Goal: Transaction & Acquisition: Book appointment/travel/reservation

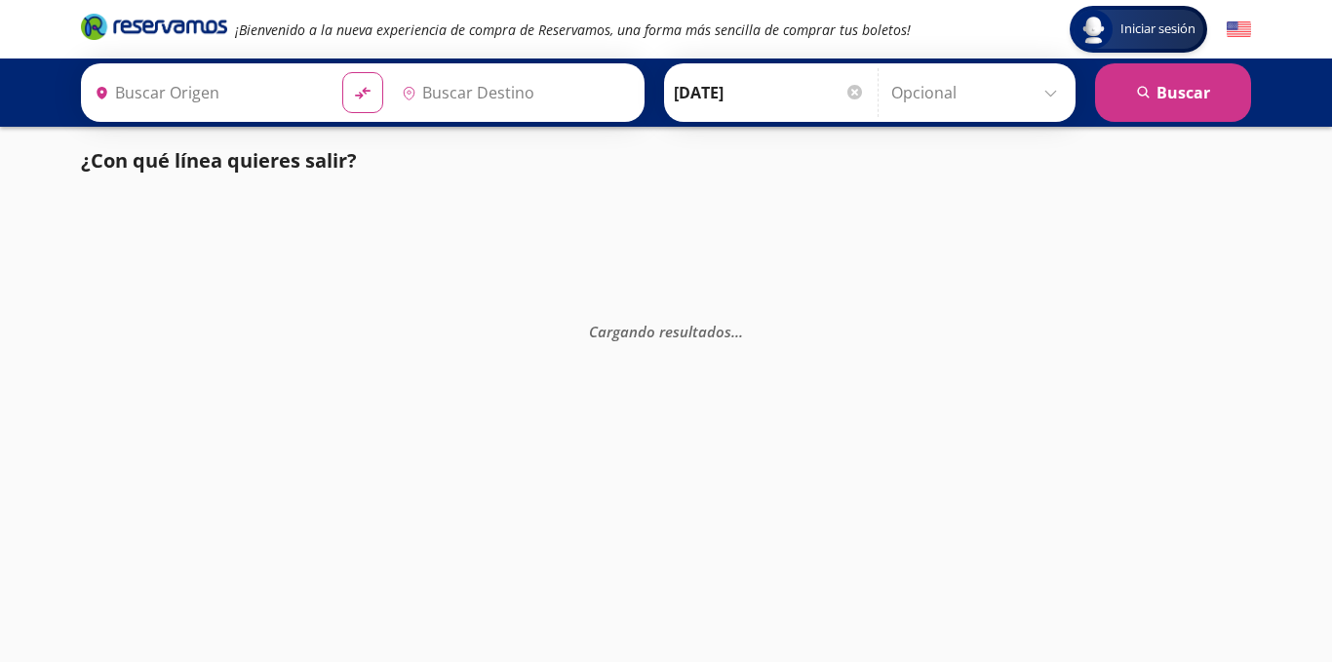
type input "[GEOGRAPHIC_DATA], [GEOGRAPHIC_DATA]"
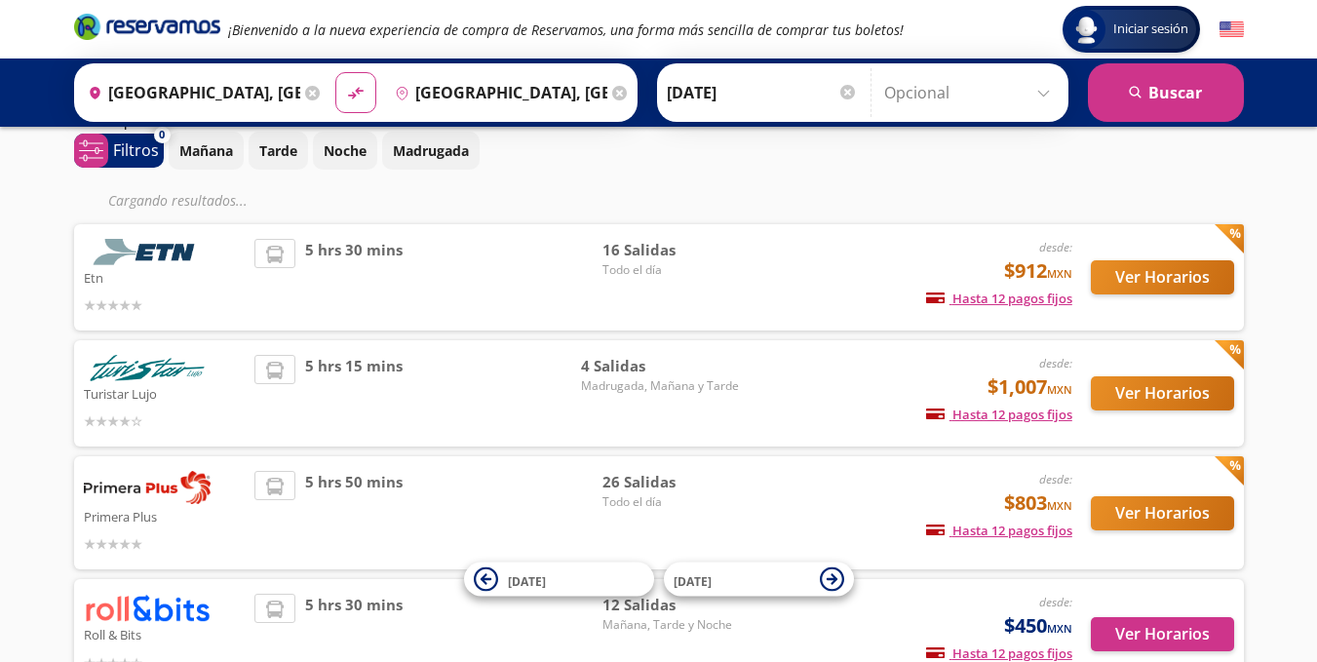
scroll to position [150, 0]
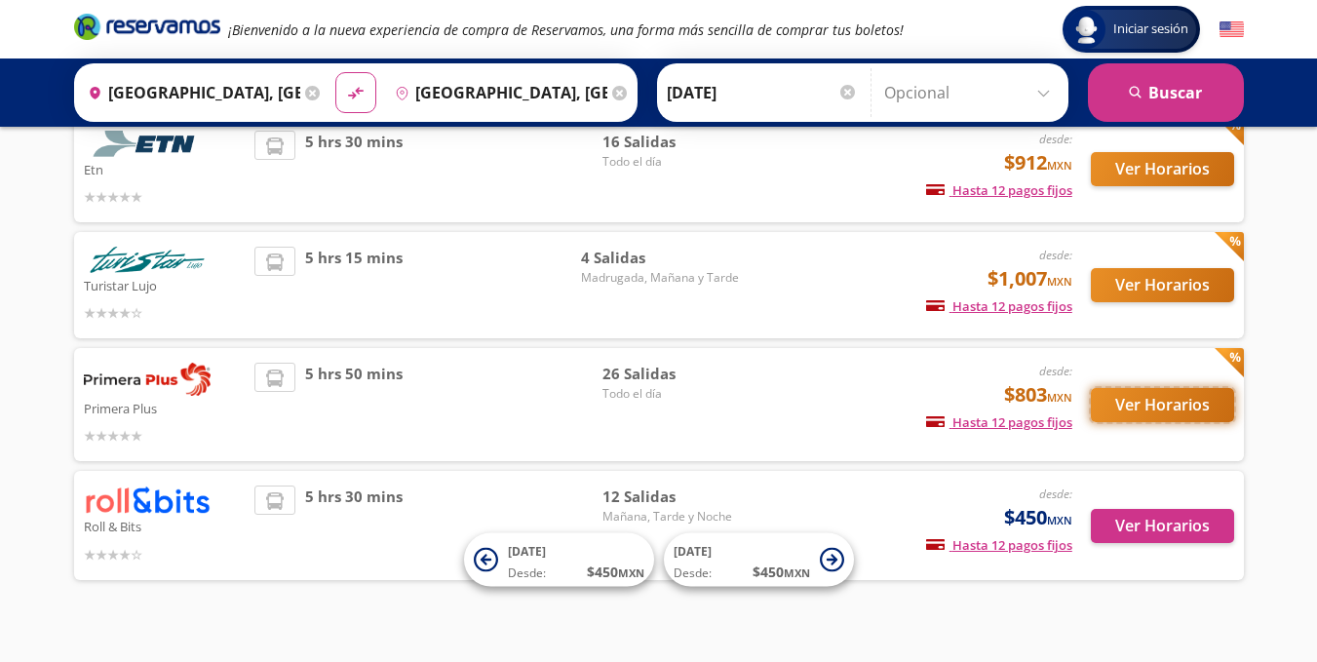
click at [1156, 394] on button "Ver Horarios" at bounding box center [1162, 405] width 143 height 34
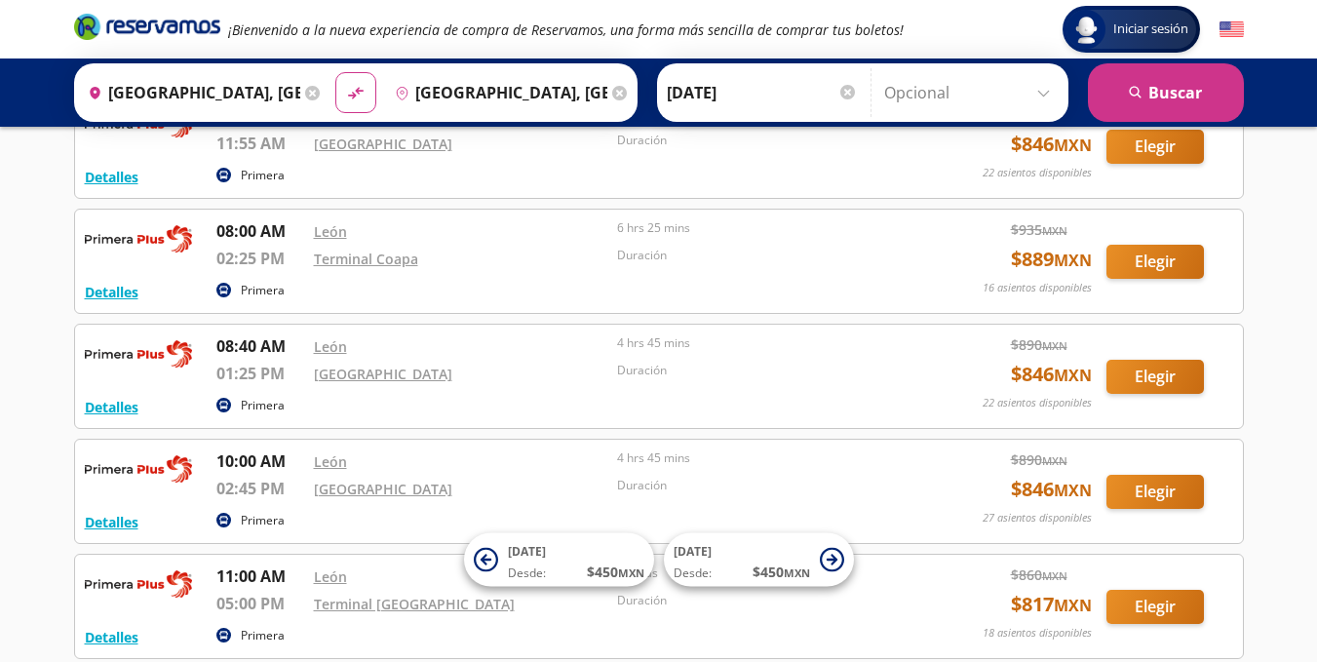
scroll to position [946, 0]
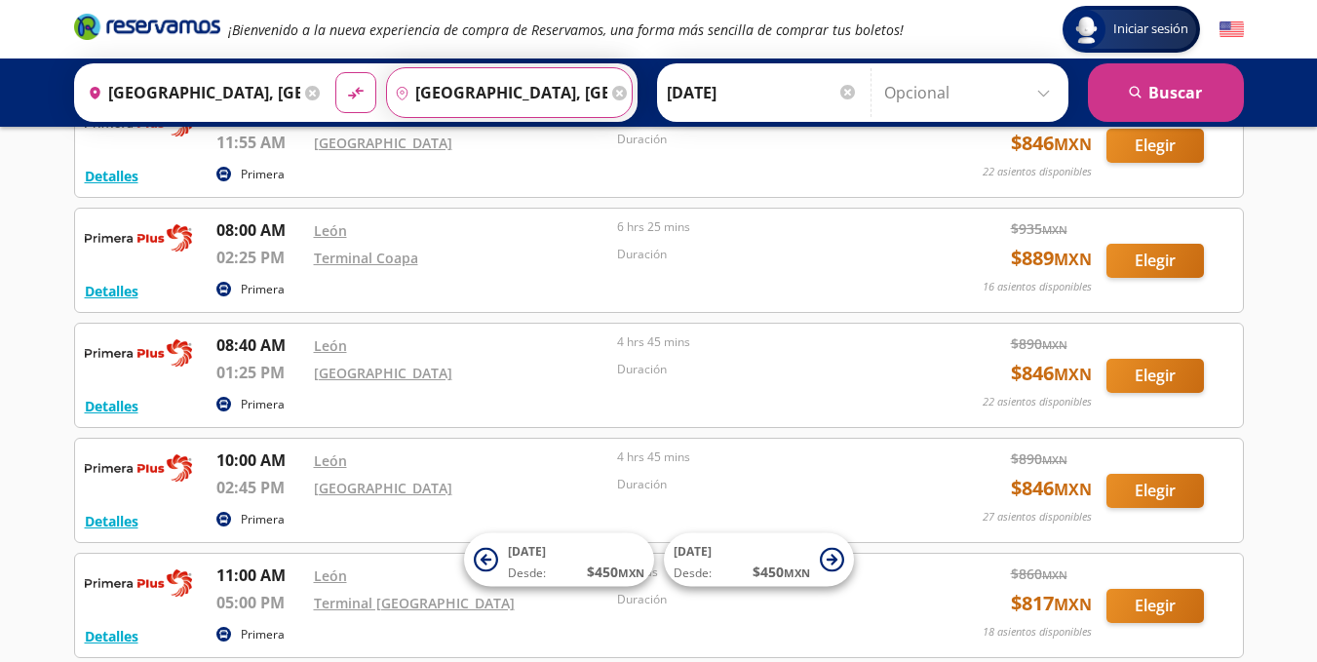
click at [534, 91] on input "[GEOGRAPHIC_DATA], [GEOGRAPHIC_DATA]" at bounding box center [497, 92] width 220 height 49
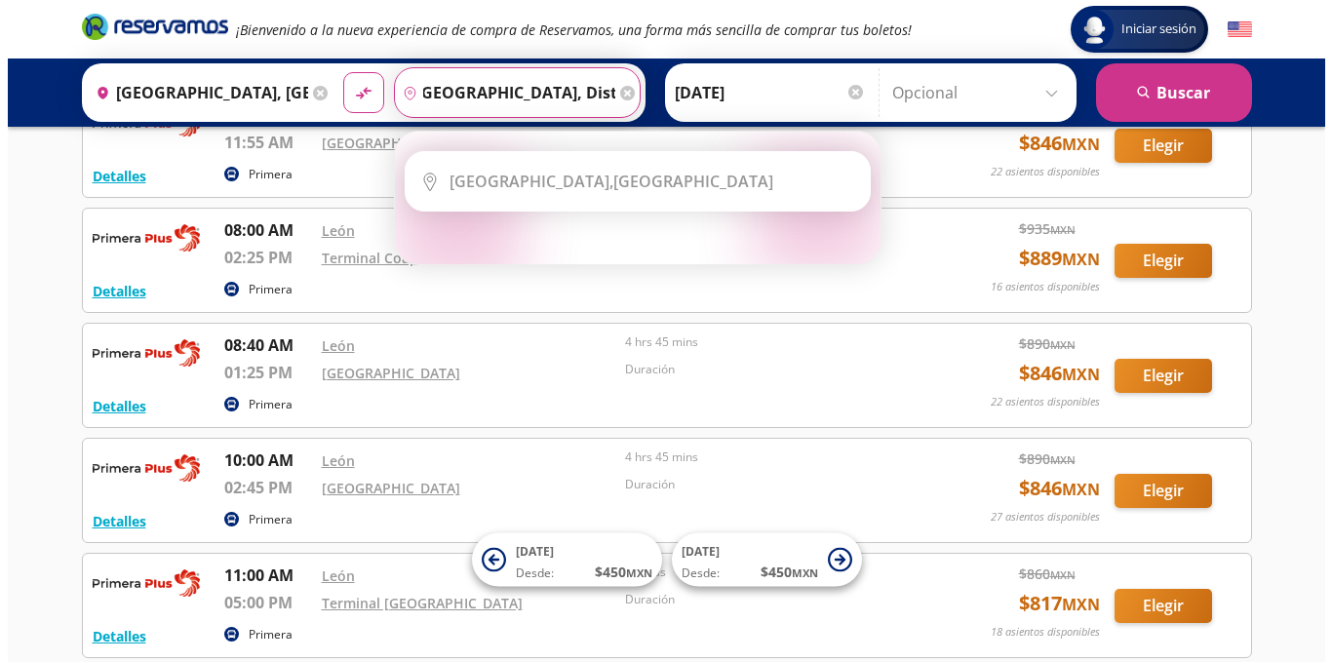
scroll to position [0, 0]
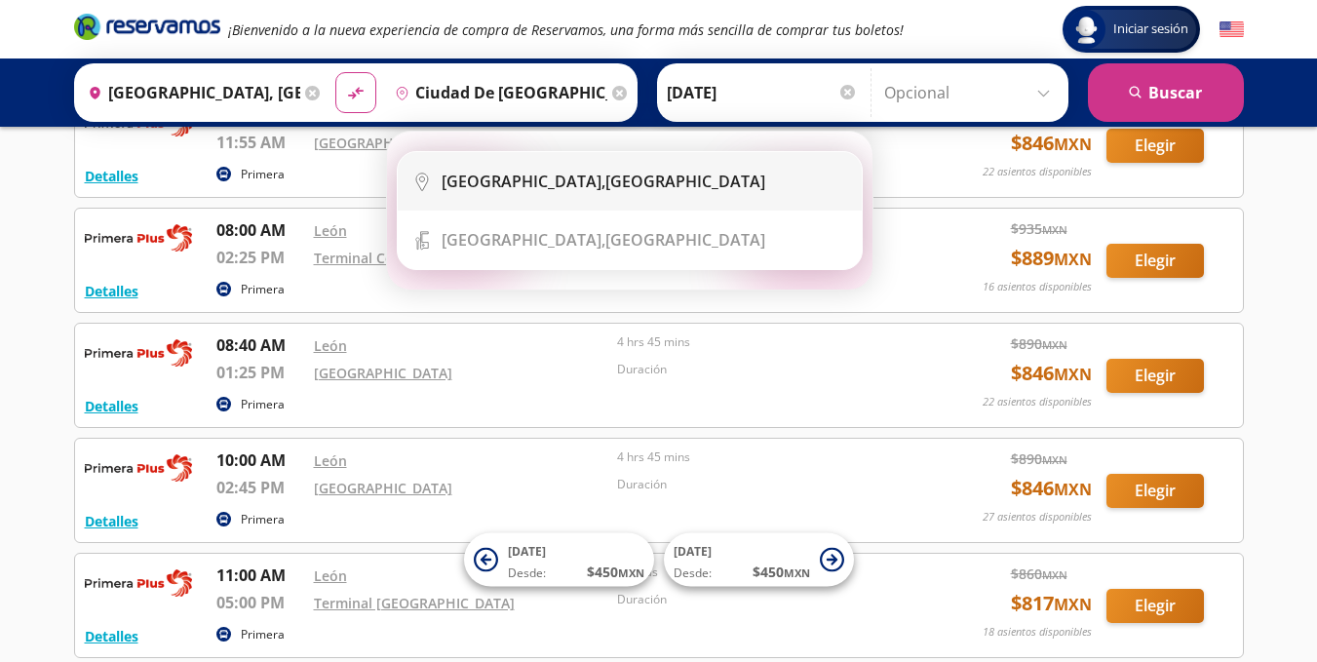
click at [580, 209] on ul "City Icon [GEOGRAPHIC_DATA], [GEOGRAPHIC_DATA] Terminal Icon" at bounding box center [630, 210] width 466 height 119
click at [563, 199] on li "City Icon [GEOGRAPHIC_DATA], [GEOGRAPHIC_DATA]" at bounding box center [630, 181] width 464 height 58
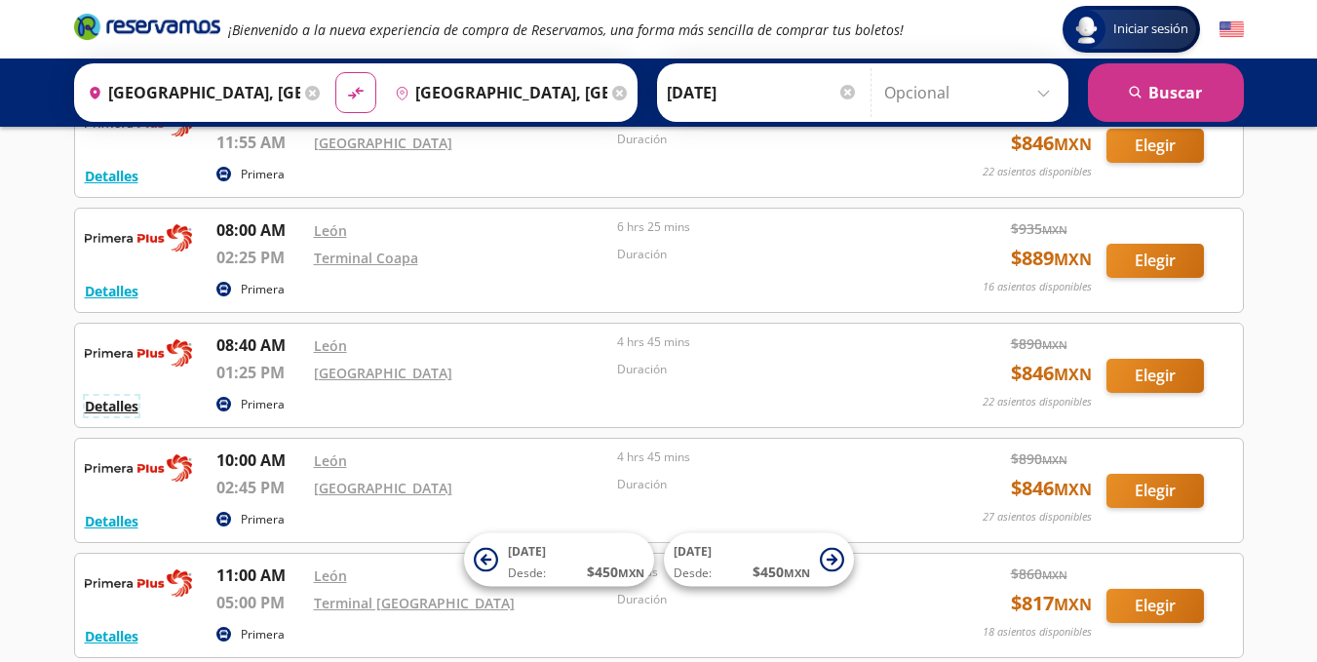
click at [114, 410] on button "Detalles" at bounding box center [112, 406] width 54 height 20
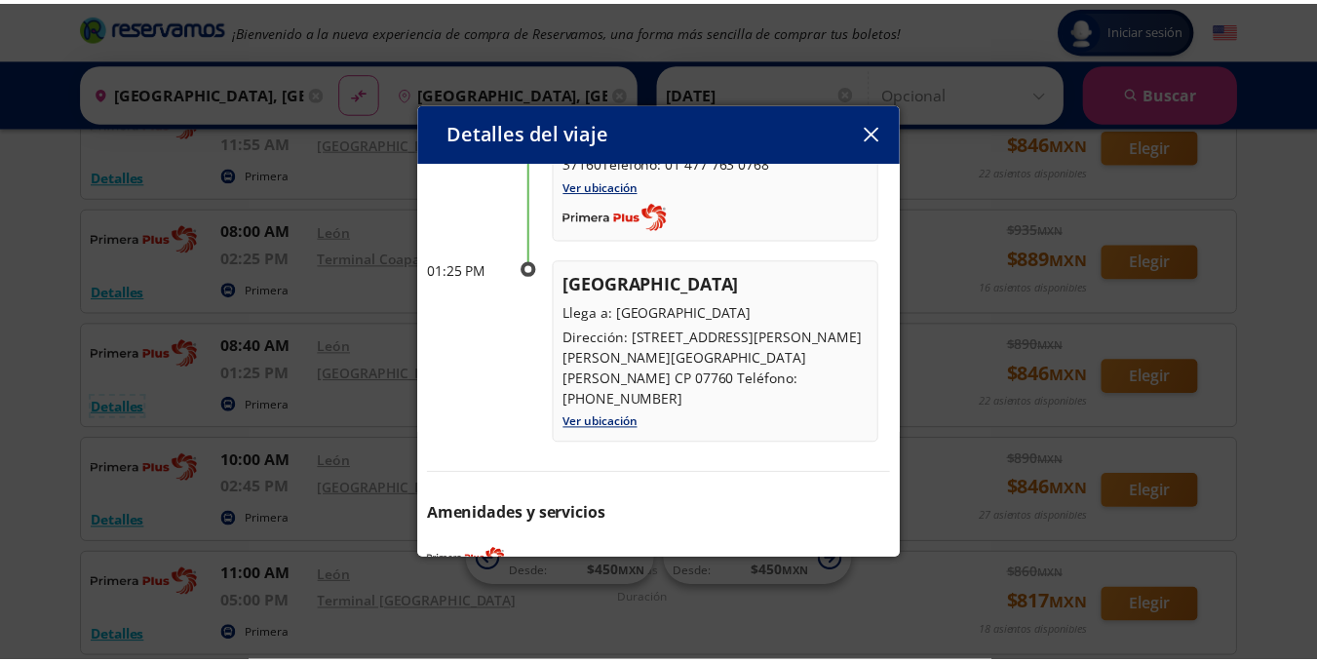
scroll to position [232, 0]
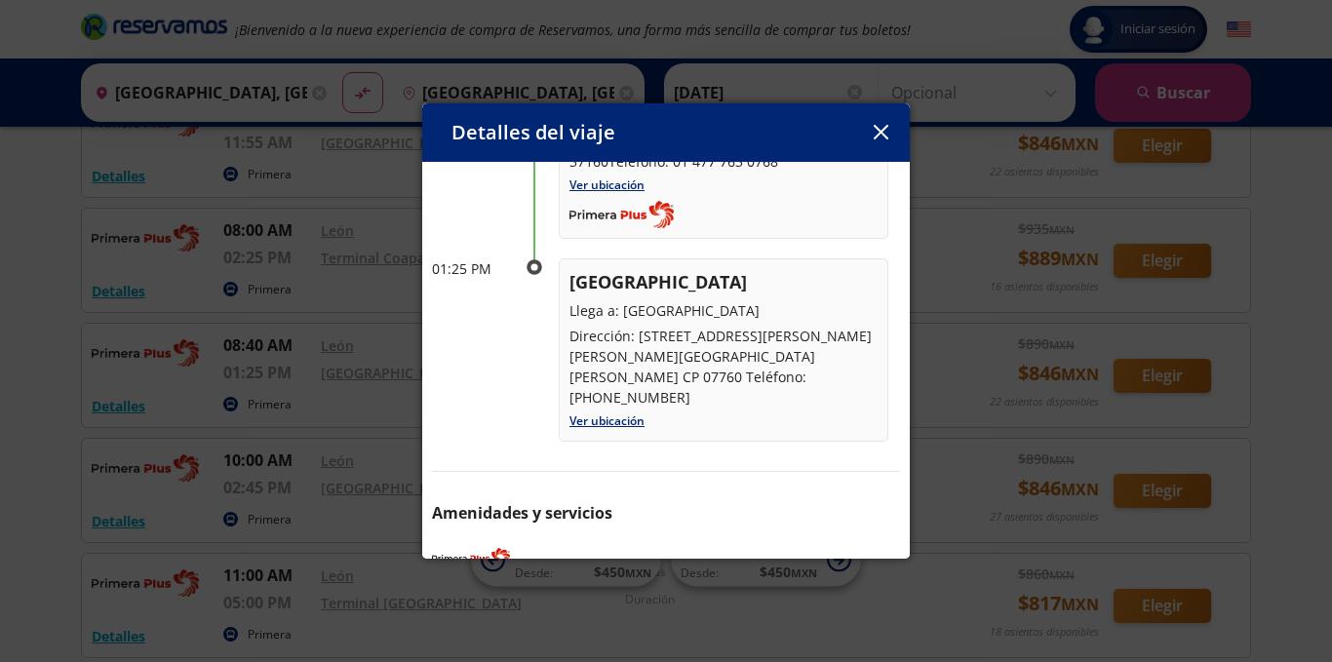
click at [881, 136] on icon "button" at bounding box center [881, 132] width 15 height 15
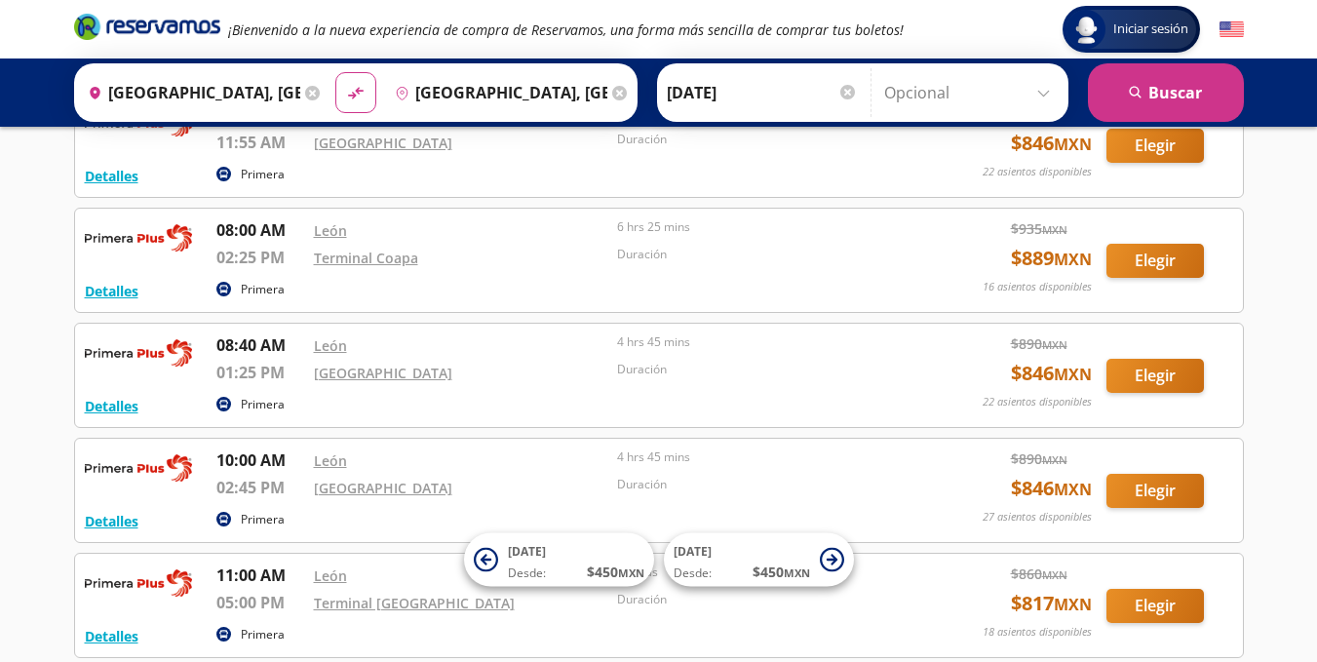
click at [537, 97] on input "[GEOGRAPHIC_DATA], [GEOGRAPHIC_DATA]" at bounding box center [497, 92] width 220 height 49
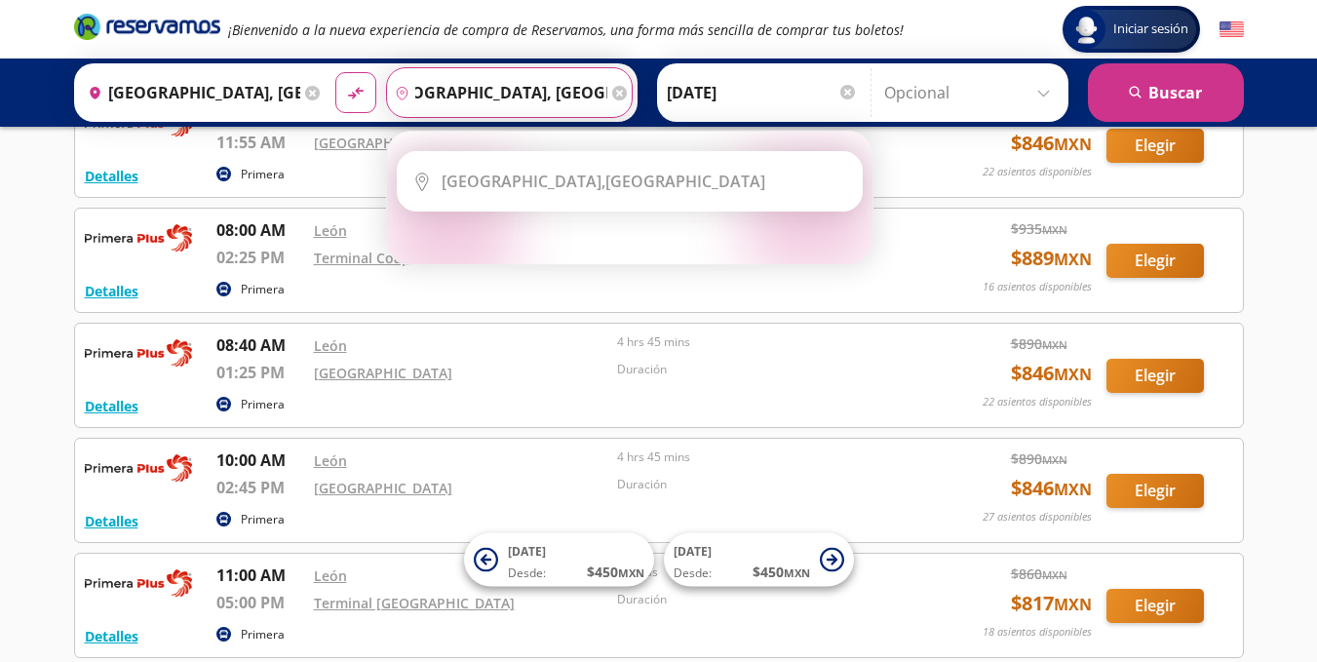
scroll to position [0, 0]
click at [395, 92] on icon "pin-outline" at bounding box center [402, 93] width 15 height 15
click at [400, 97] on icon "pin-outline" at bounding box center [402, 93] width 15 height 15
click at [511, 96] on input "[GEOGRAPHIC_DATA], [GEOGRAPHIC_DATA]" at bounding box center [497, 92] width 220 height 49
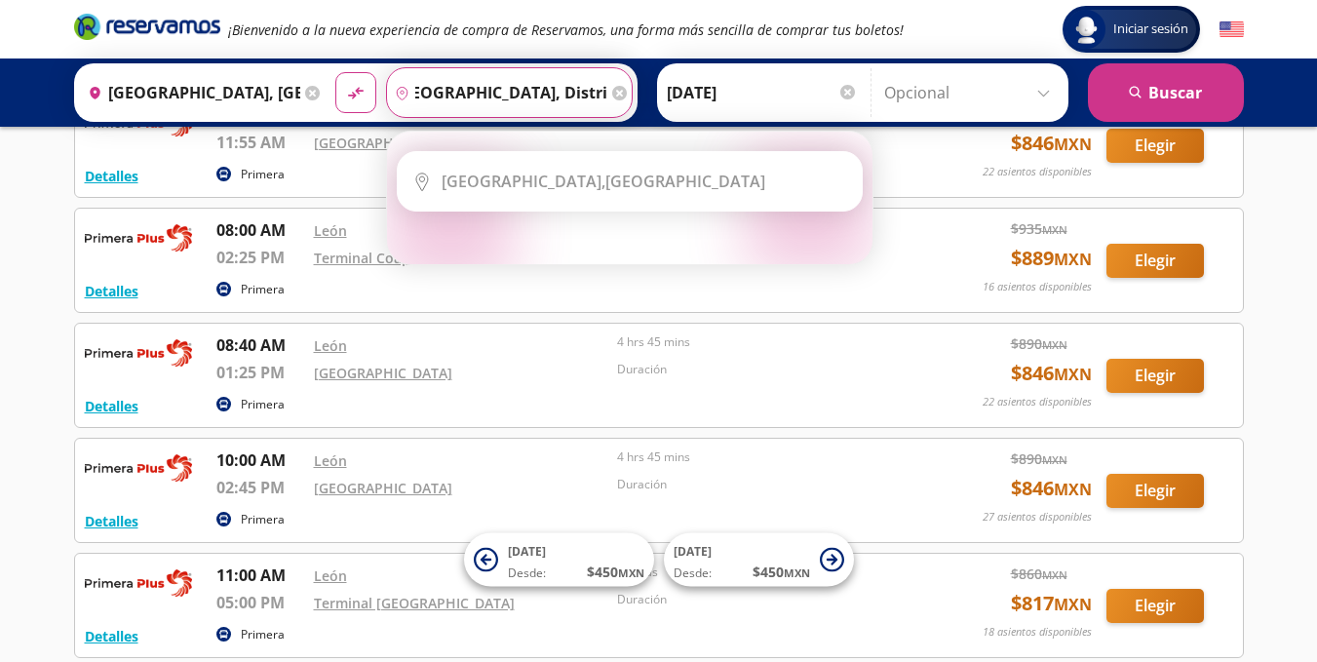
scroll to position [0, 0]
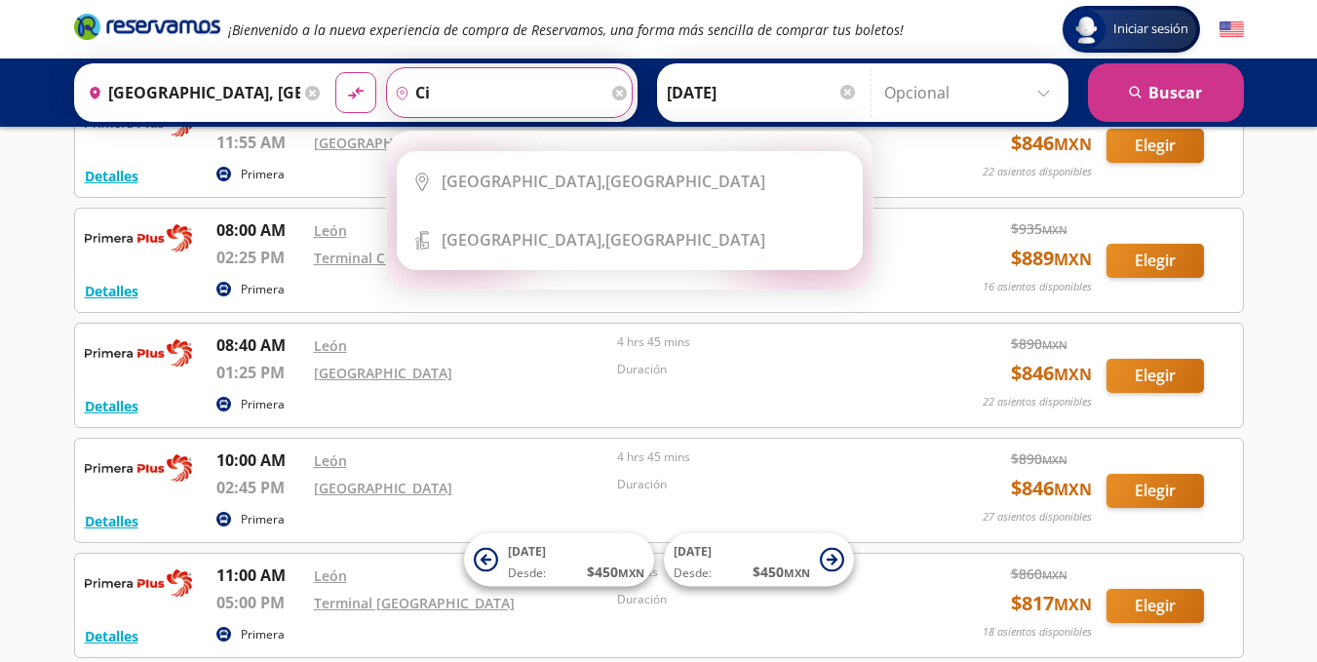
type input "c"
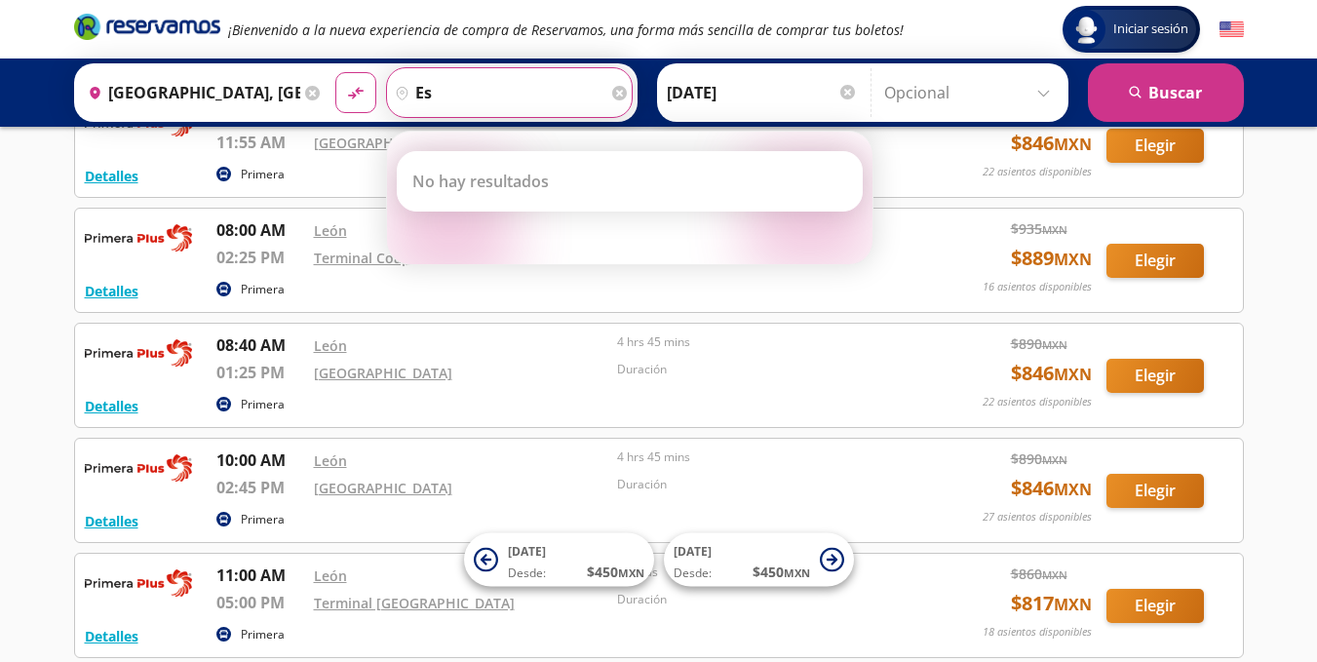
type input "e"
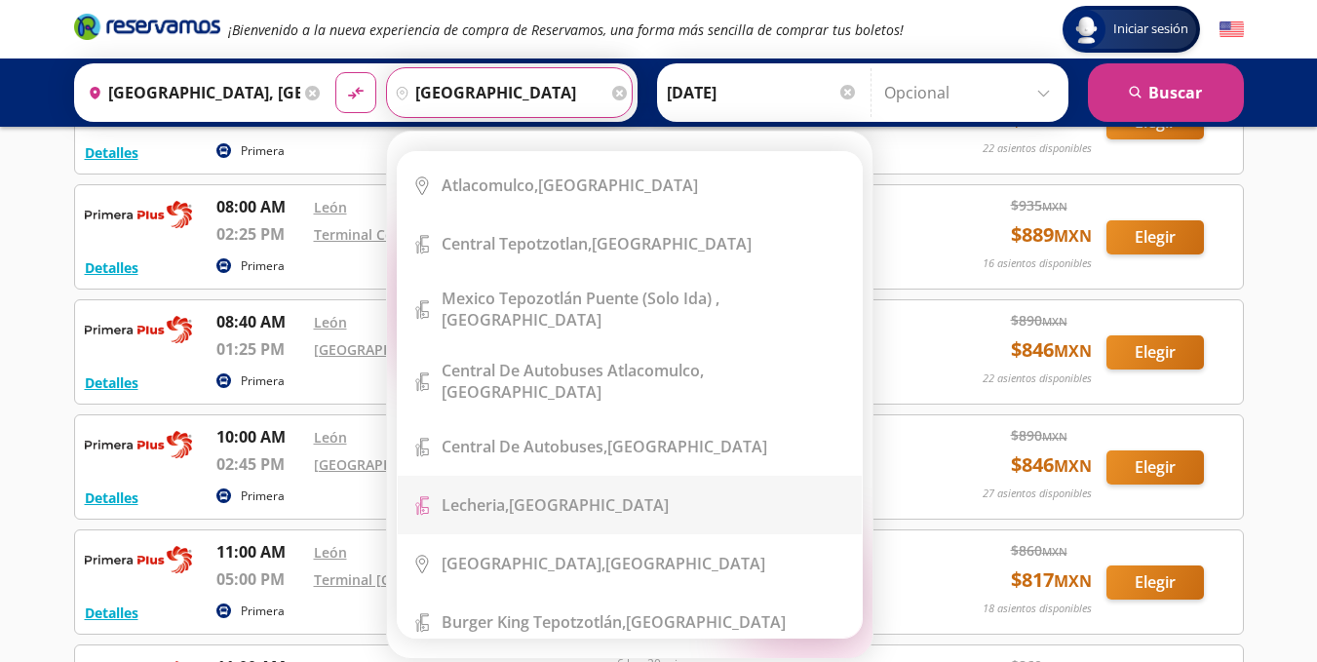
scroll to position [947, 0]
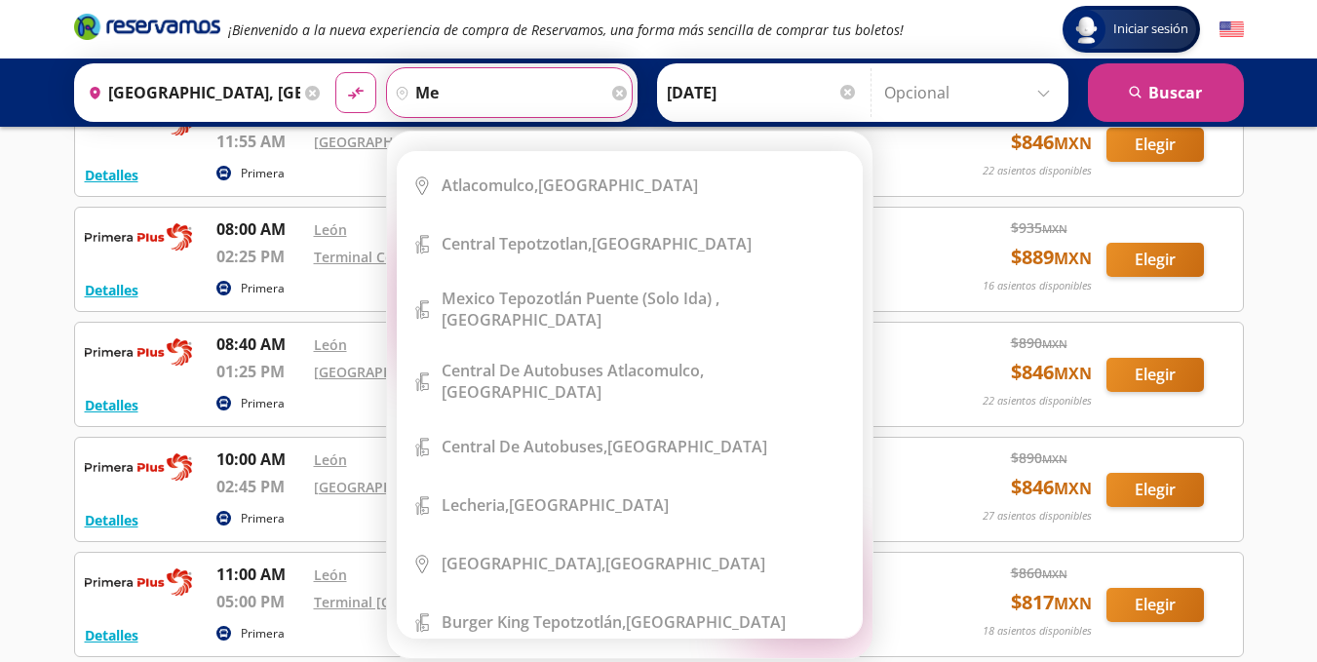
type input "m"
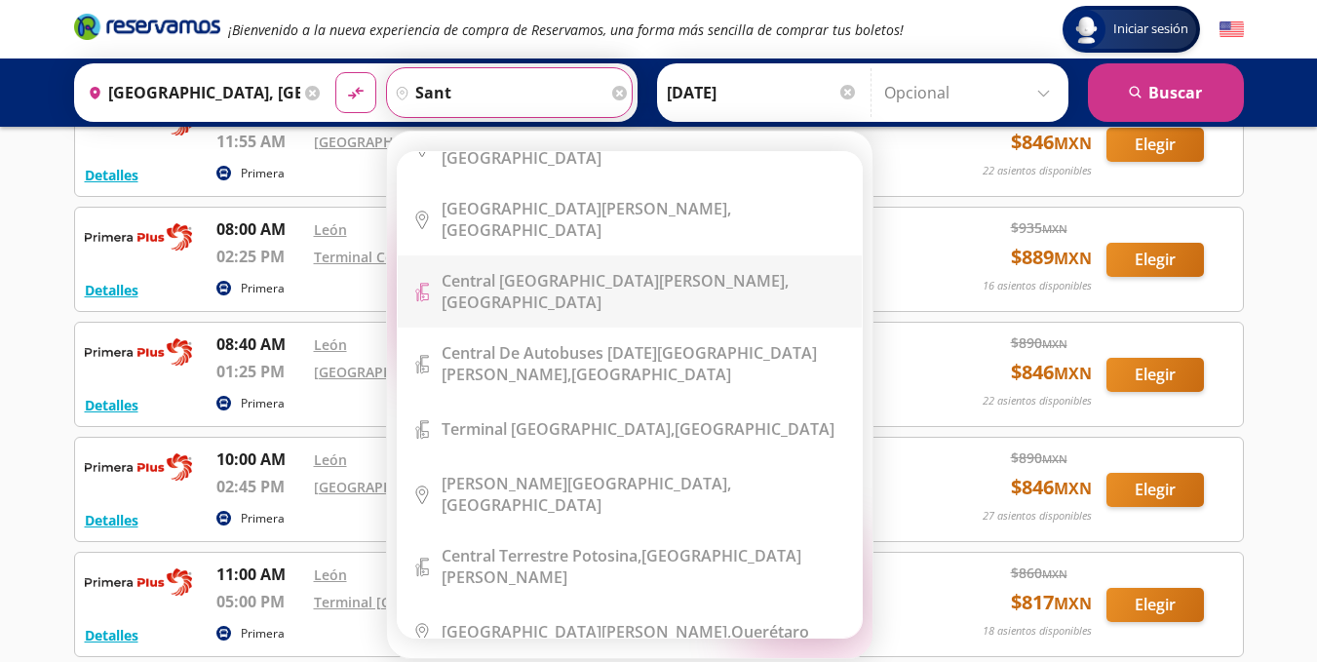
scroll to position [0, 0]
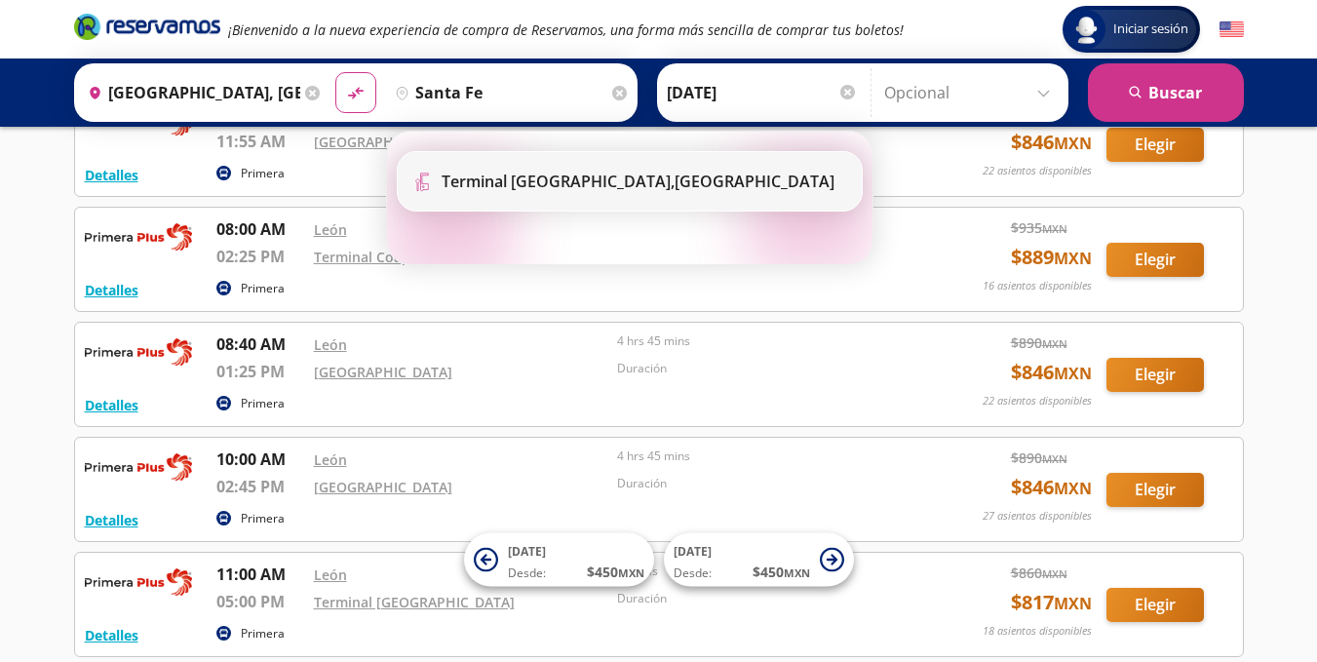
click at [580, 191] on b "Terminal [GEOGRAPHIC_DATA]," at bounding box center [558, 181] width 233 height 21
type input "Terminal [GEOGRAPHIC_DATA], [GEOGRAPHIC_DATA]"
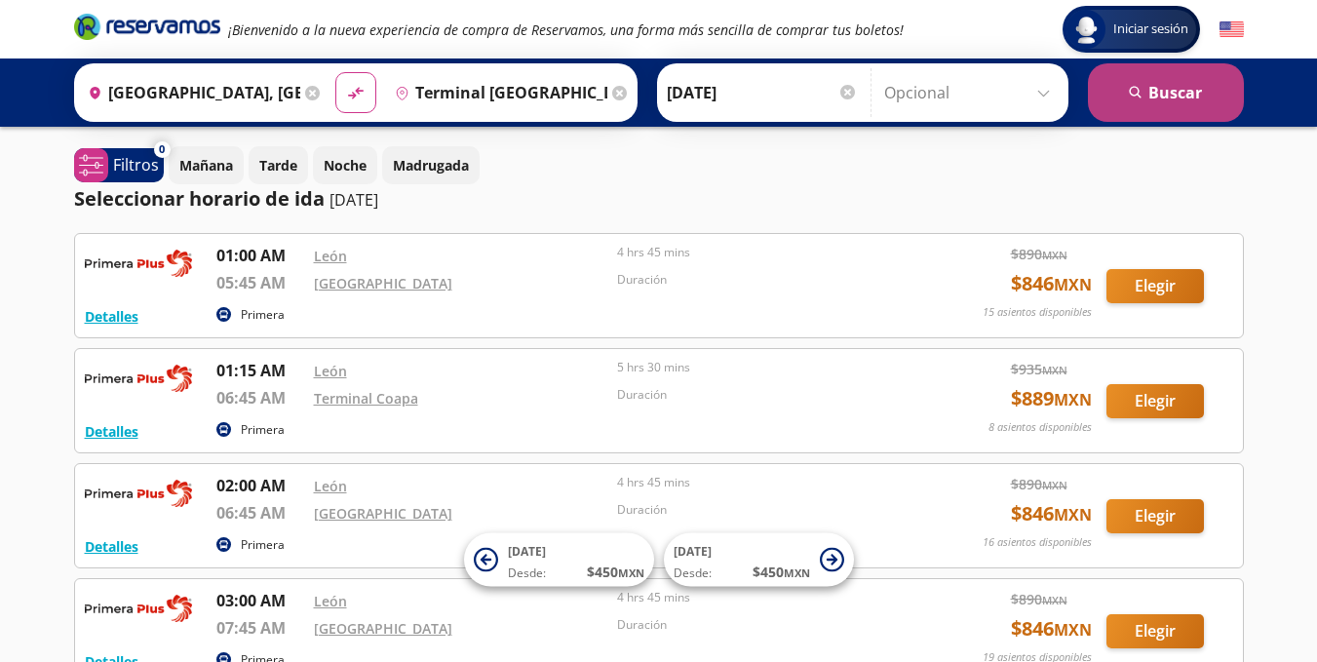
click at [1179, 94] on button "search [GEOGRAPHIC_DATA]" at bounding box center [1166, 92] width 156 height 58
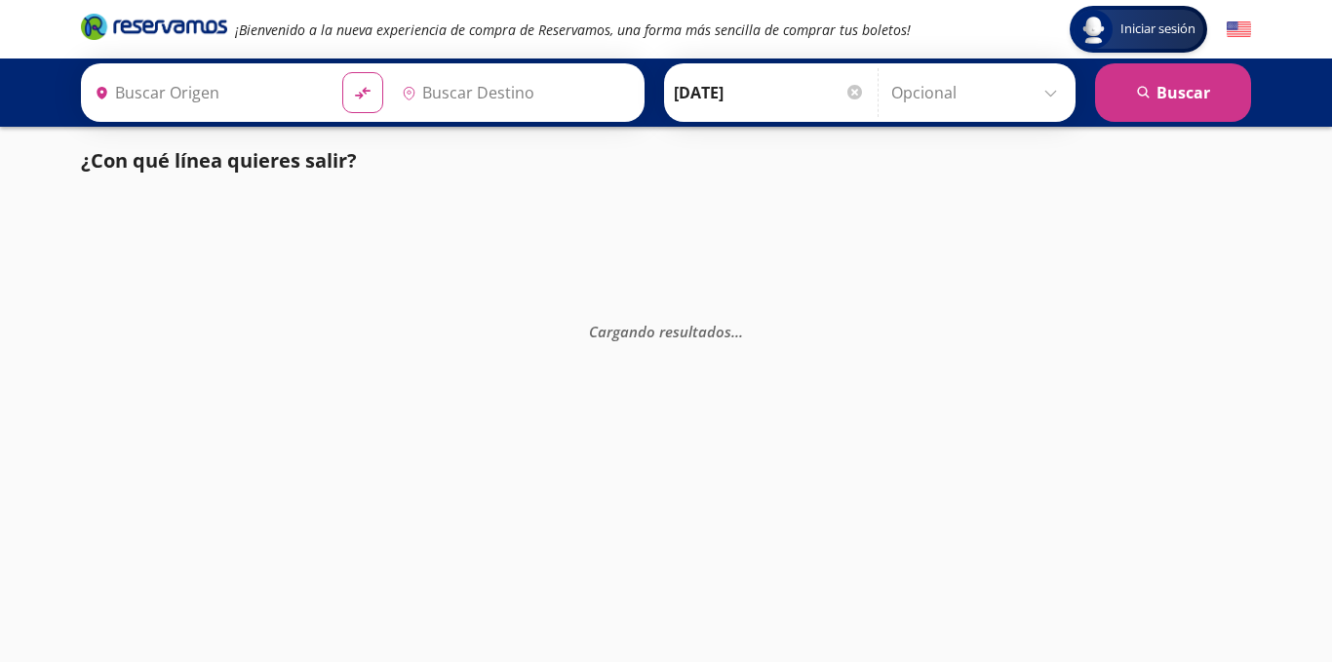
type input "[GEOGRAPHIC_DATA], [GEOGRAPHIC_DATA]"
type input "Terminal [GEOGRAPHIC_DATA], [GEOGRAPHIC_DATA]"
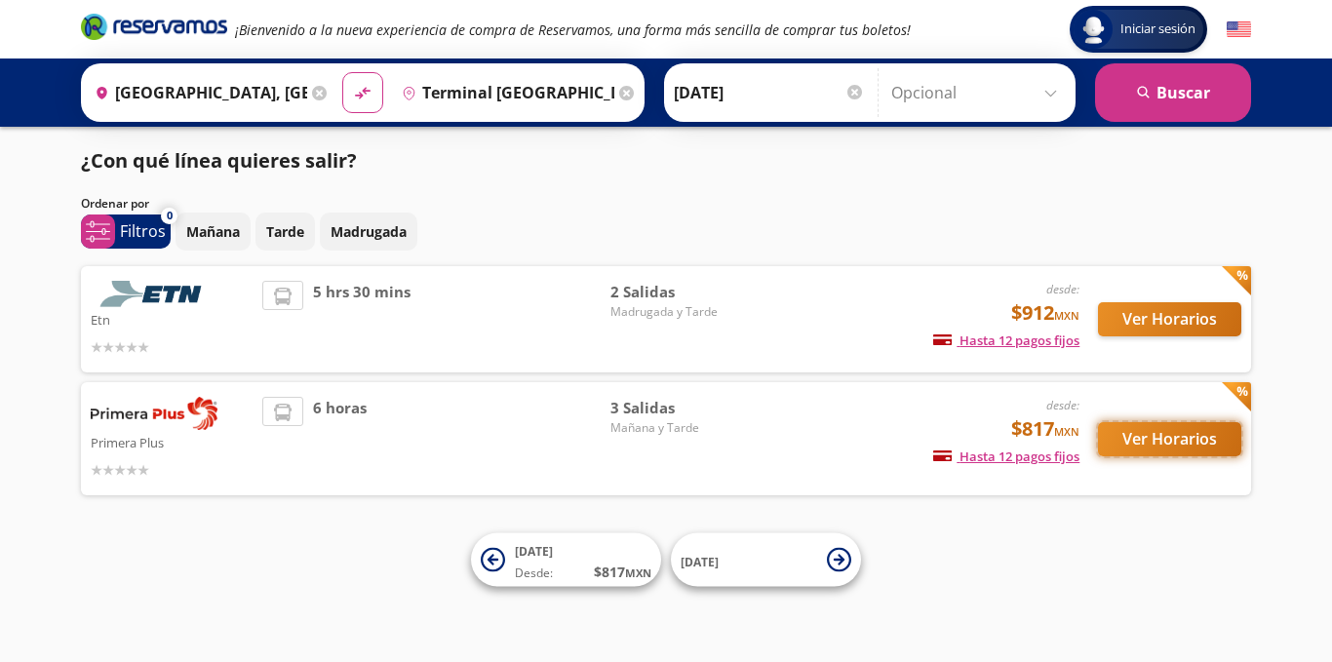
click at [1142, 446] on button "Ver Horarios" at bounding box center [1169, 439] width 143 height 34
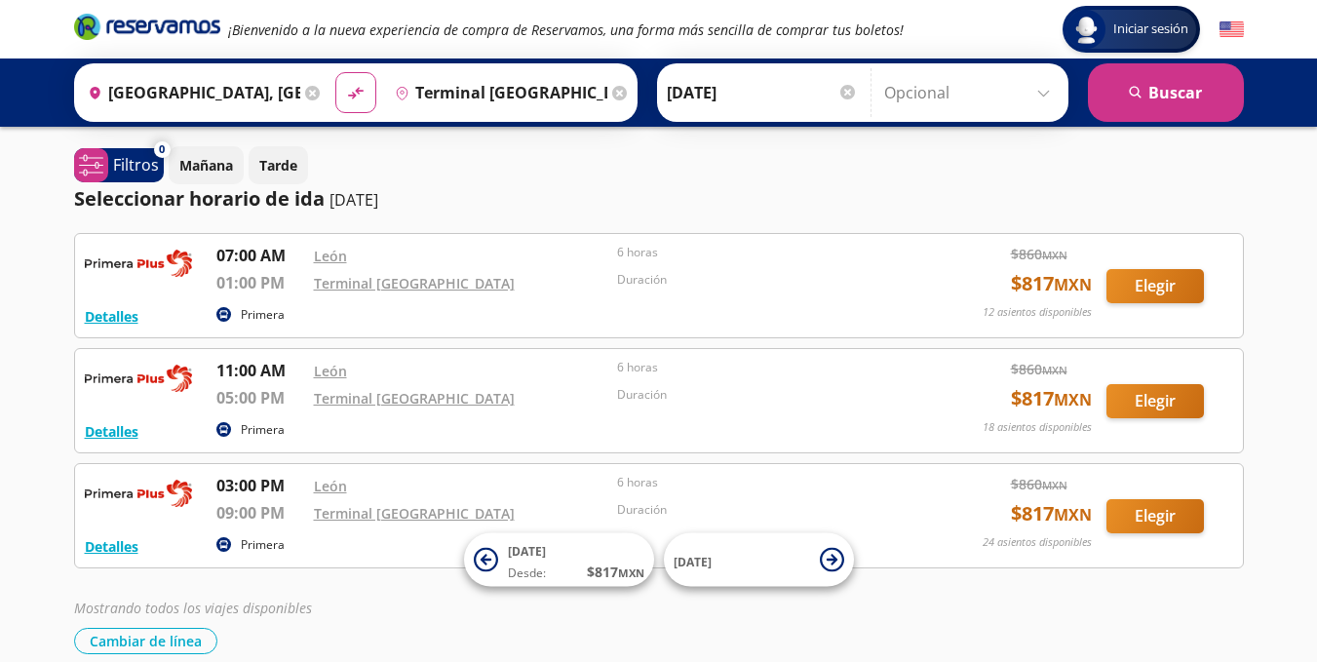
click at [618, 96] on icon at bounding box center [619, 93] width 15 height 15
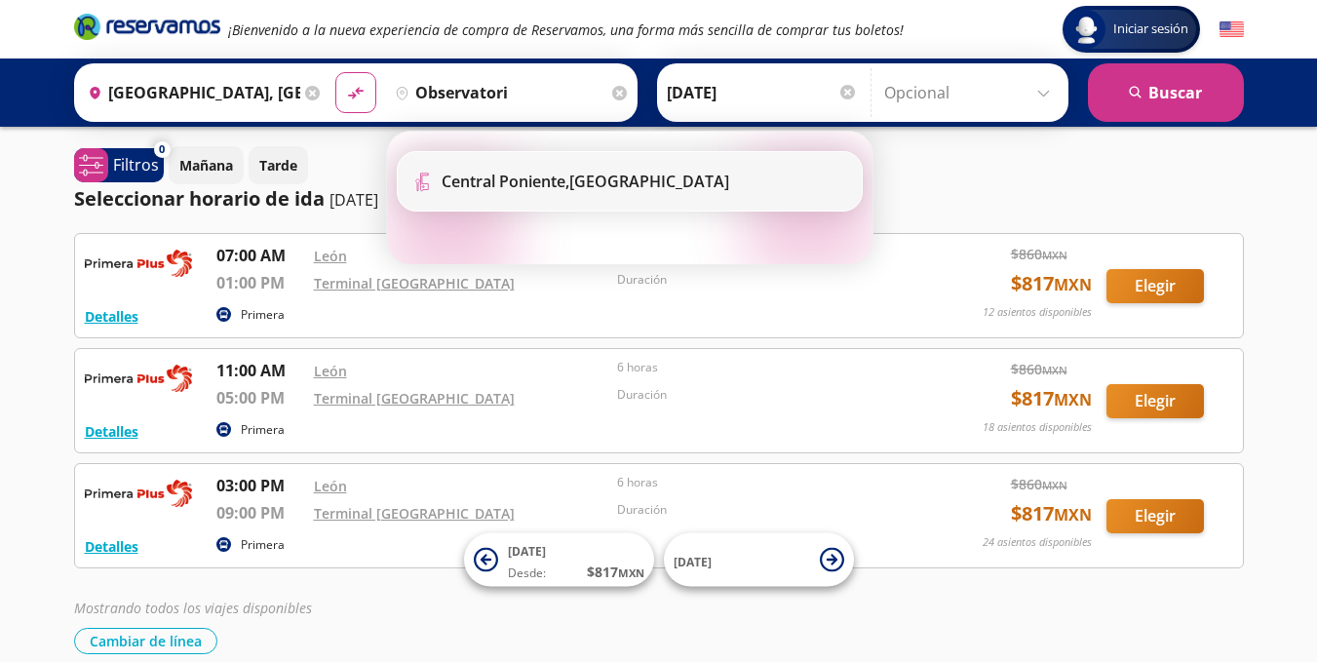
click at [629, 174] on div "[GEOGRAPHIC_DATA], [GEOGRAPHIC_DATA]" at bounding box center [586, 181] width 288 height 21
type input "[GEOGRAPHIC_DATA], [GEOGRAPHIC_DATA]"
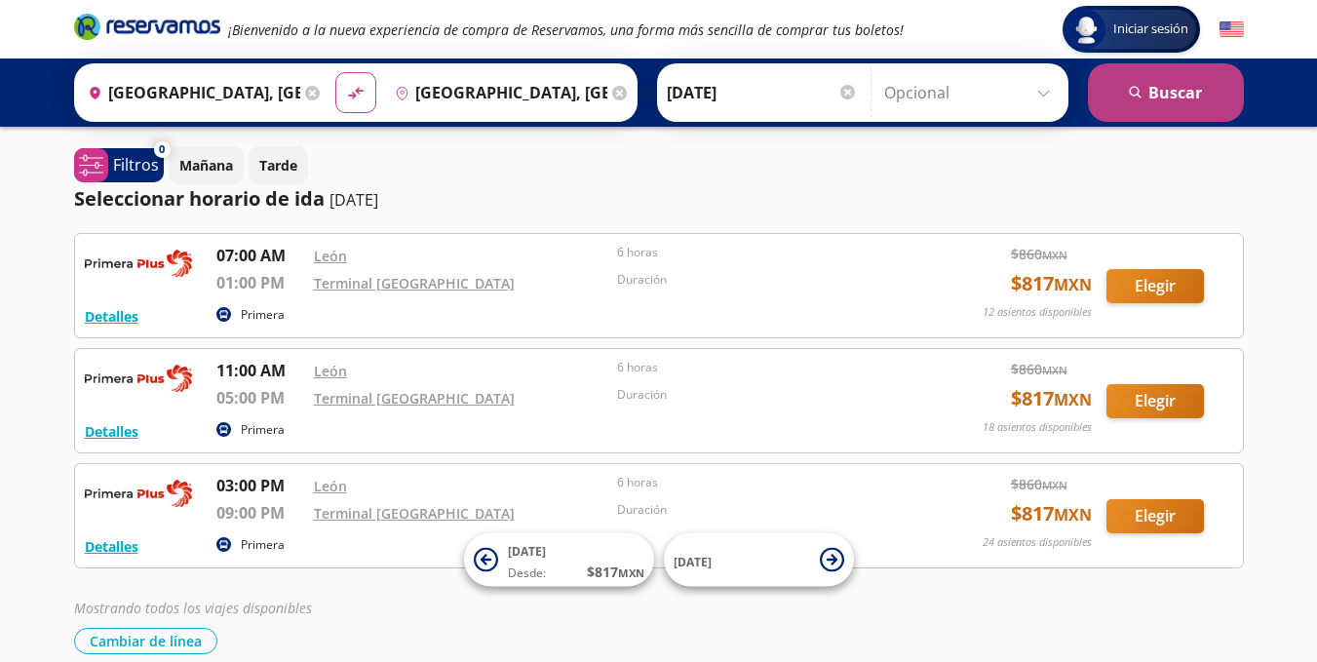
click at [1208, 90] on button "search [GEOGRAPHIC_DATA]" at bounding box center [1166, 92] width 156 height 58
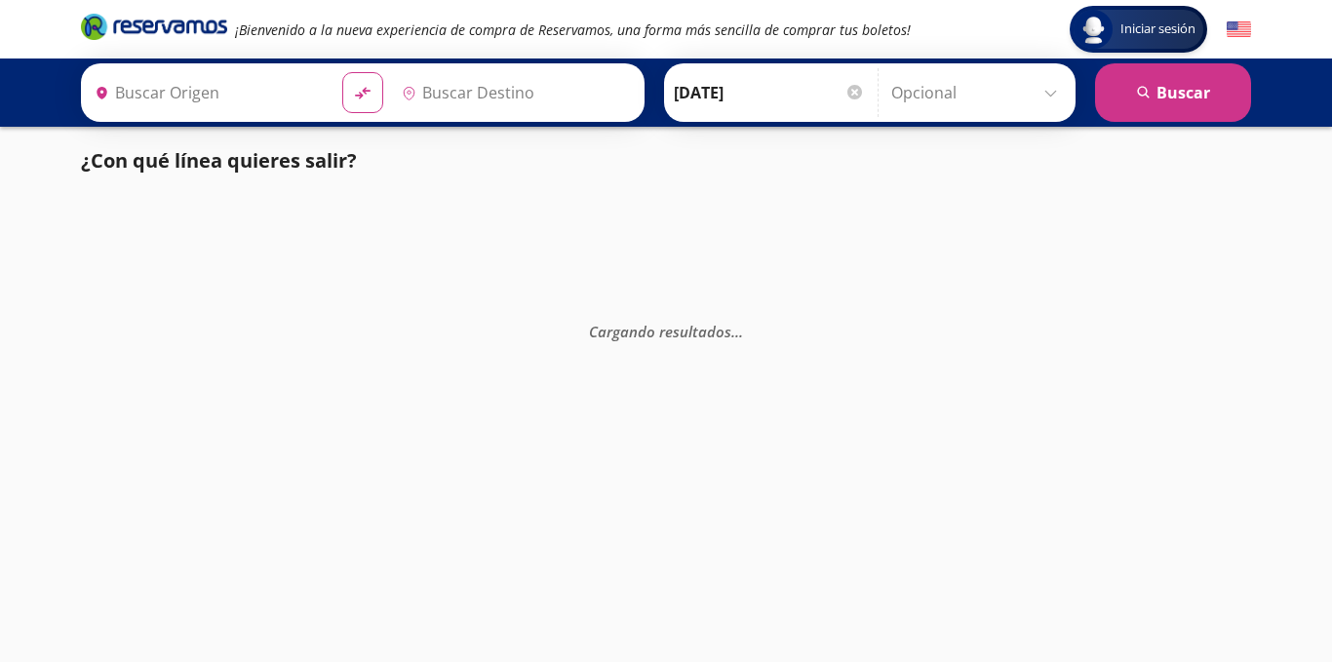
type input "[GEOGRAPHIC_DATA], [GEOGRAPHIC_DATA]"
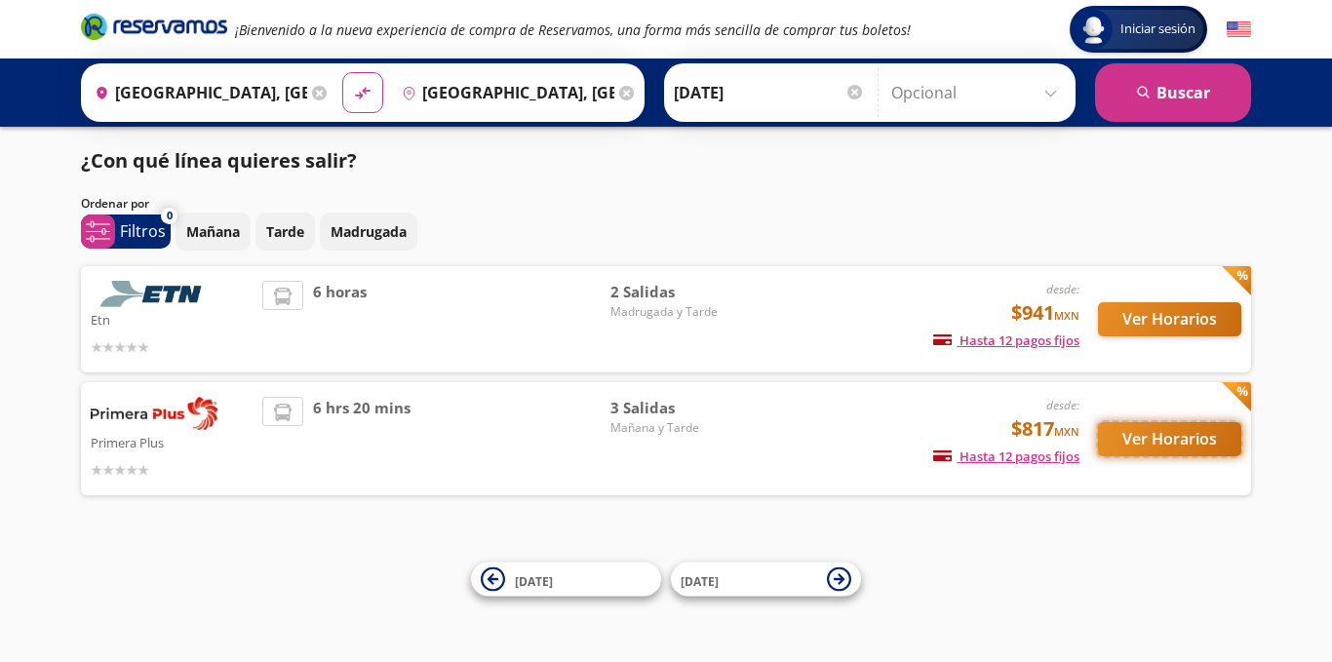
click at [1185, 437] on button "Ver Horarios" at bounding box center [1169, 439] width 143 height 34
